Goal: Browse casually

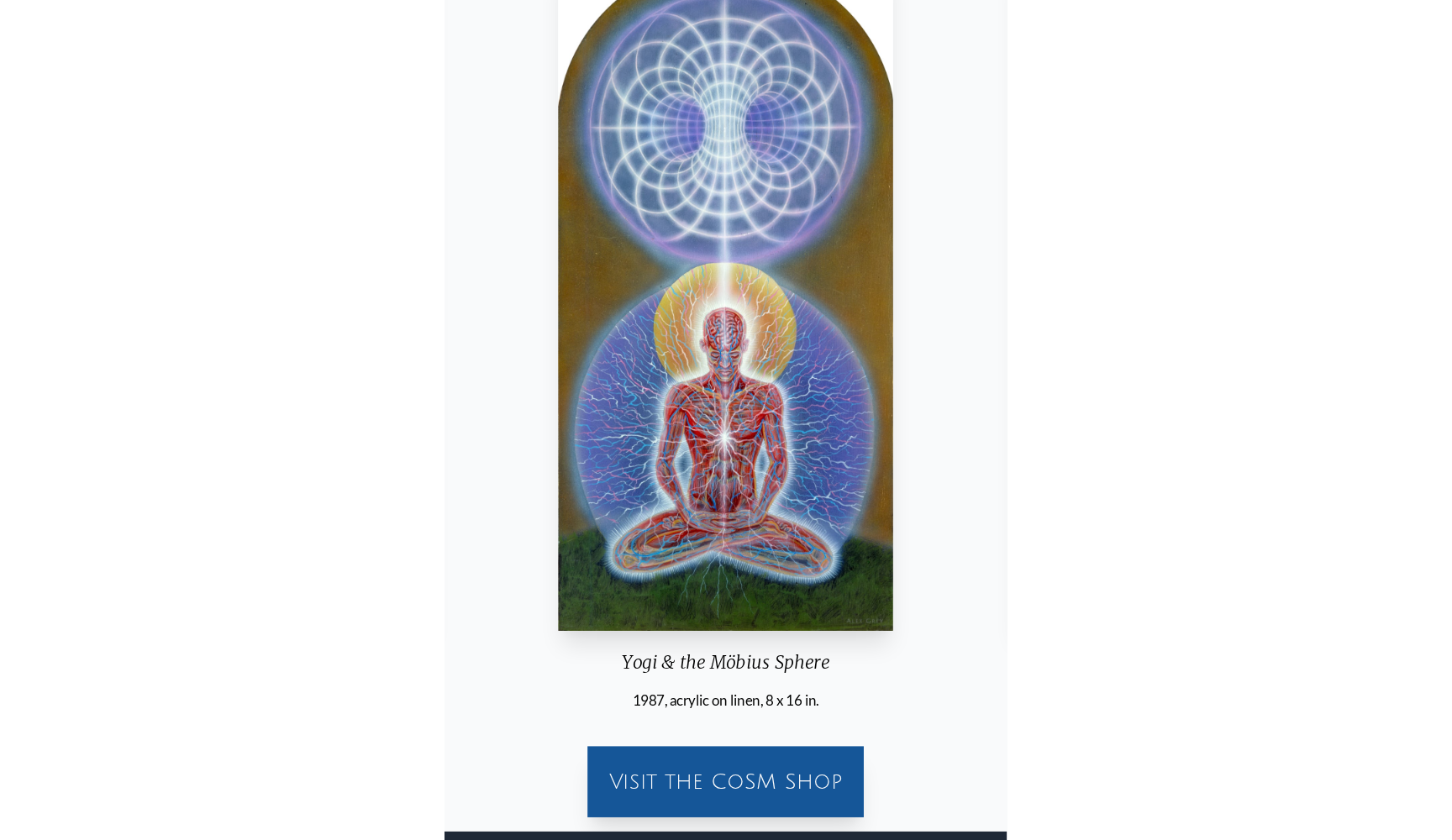
scroll to position [138, 0]
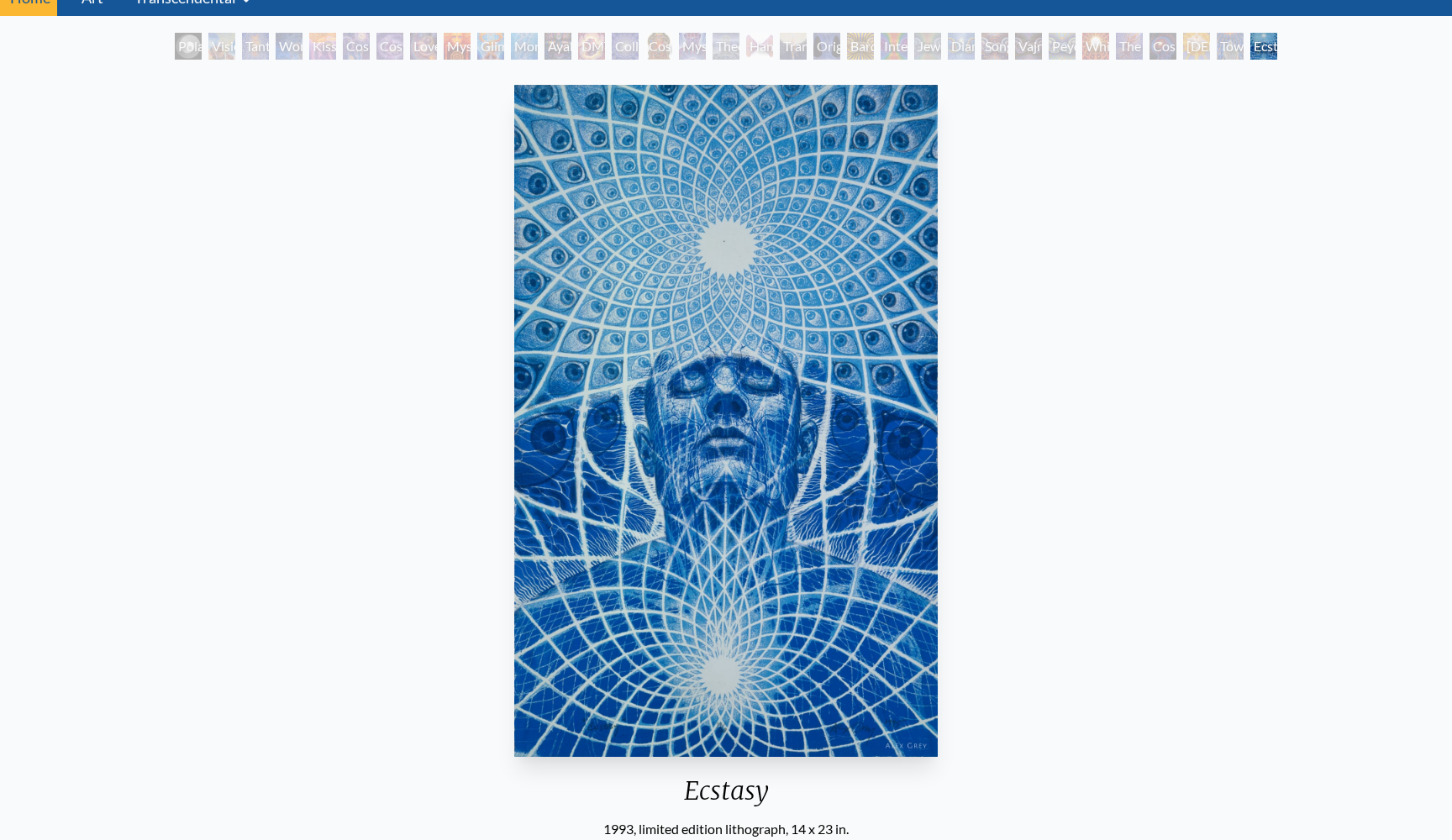
scroll to position [73, 0]
